Goal: Information Seeking & Learning: Learn about a topic

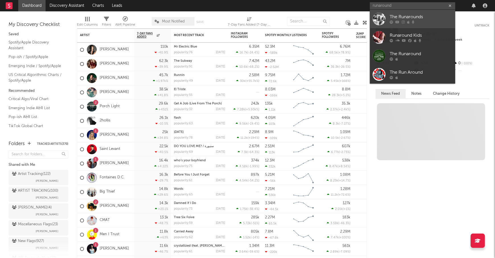
type input "runaround"
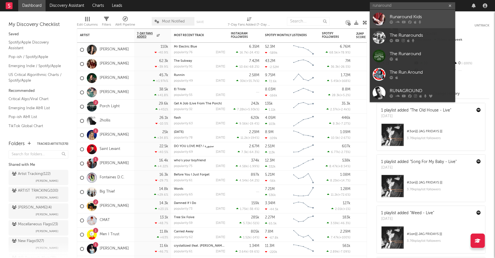
click at [432, 18] on div "Runaround Kids" at bounding box center [420, 17] width 63 height 7
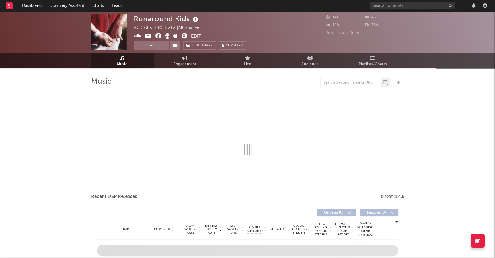
select select "1w"
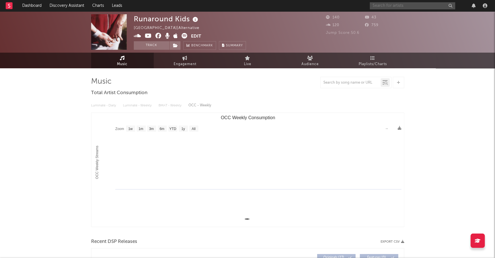
click at [389, 5] on input "text" at bounding box center [411, 5] width 85 height 7
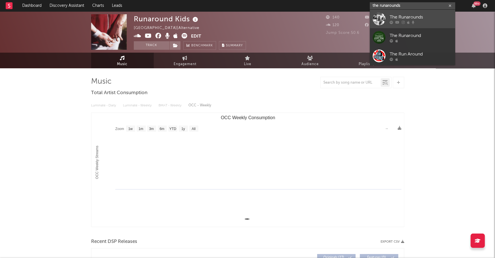
type input "the runarounds"
click at [412, 16] on div "The Runarounds" at bounding box center [420, 17] width 63 height 7
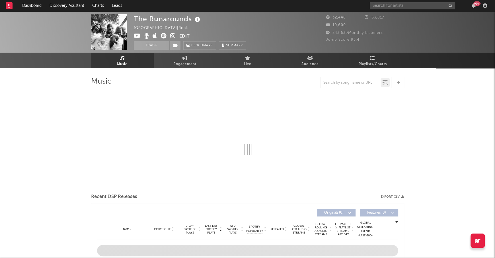
select select "1w"
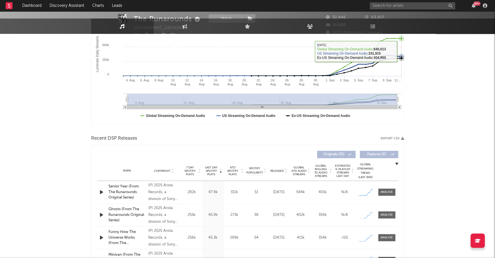
scroll to position [220, 0]
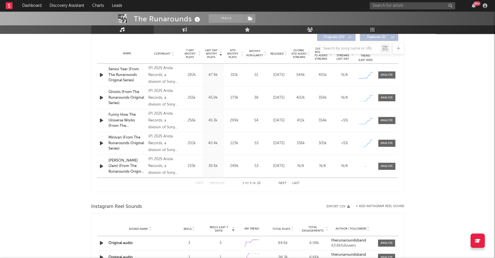
click at [284, 186] on div "First Previous 1 to 5 of 25 Next Last" at bounding box center [247, 183] width 104 height 11
click at [282, 181] on div "First Previous 1 to 5 of 25 Next Last" at bounding box center [247, 183] width 104 height 11
click at [282, 184] on div "First Previous 1 to 5 of 25 Next Last" at bounding box center [247, 183] width 104 height 11
click at [281, 182] on button "Next" at bounding box center [282, 183] width 8 height 3
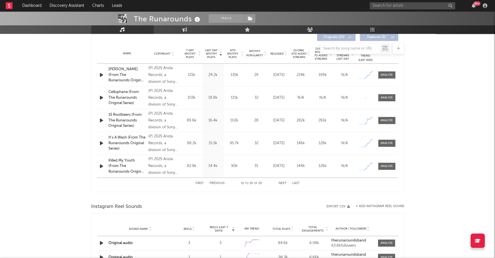
click at [281, 182] on button "Next" at bounding box center [282, 183] width 8 height 3
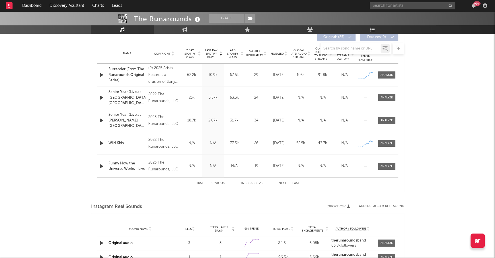
click at [219, 182] on button "Previous" at bounding box center [216, 183] width 15 height 3
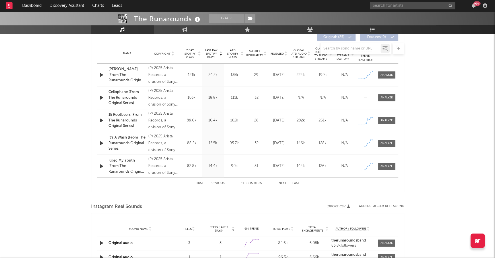
click at [217, 182] on button "Previous" at bounding box center [216, 183] width 15 height 3
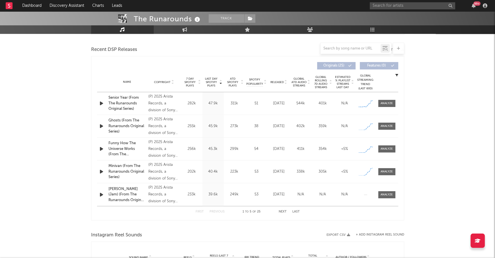
scroll to position [0, 0]
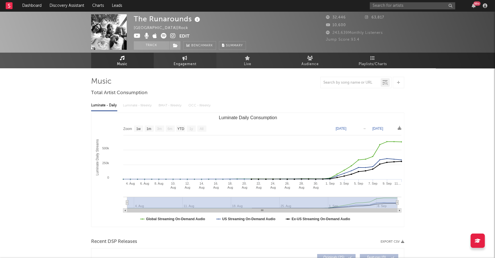
click at [184, 60] on icon at bounding box center [184, 58] width 5 height 5
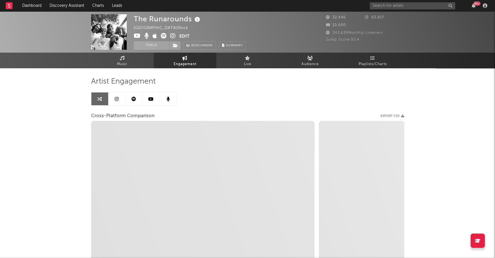
select select "1w"
